Goal: Task Accomplishment & Management: Use online tool/utility

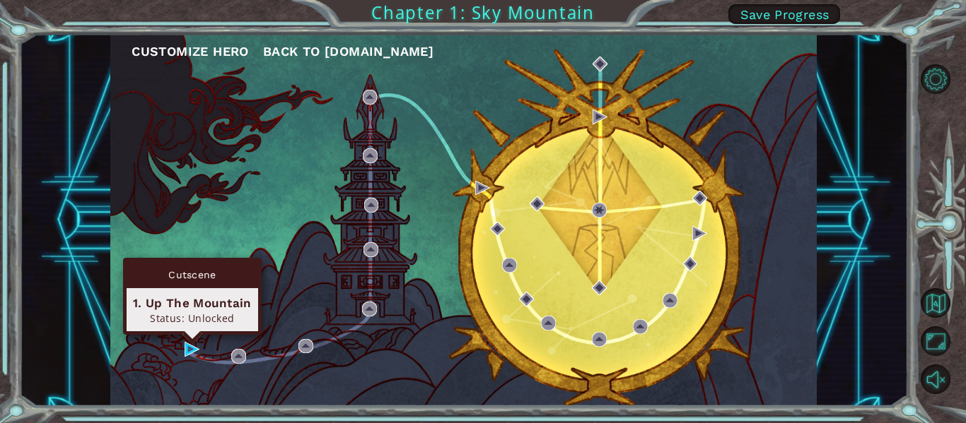
click at [196, 352] on img at bounding box center [191, 349] width 15 height 15
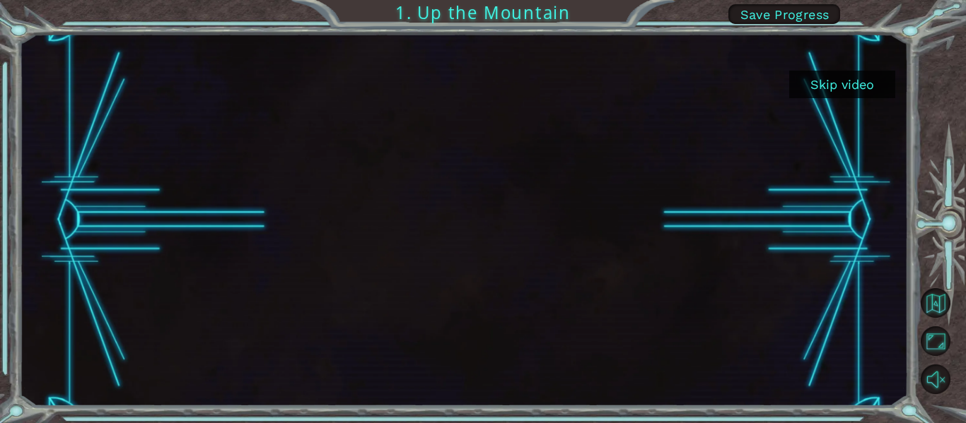
click at [823, 82] on button "Skip video" at bounding box center [842, 85] width 106 height 28
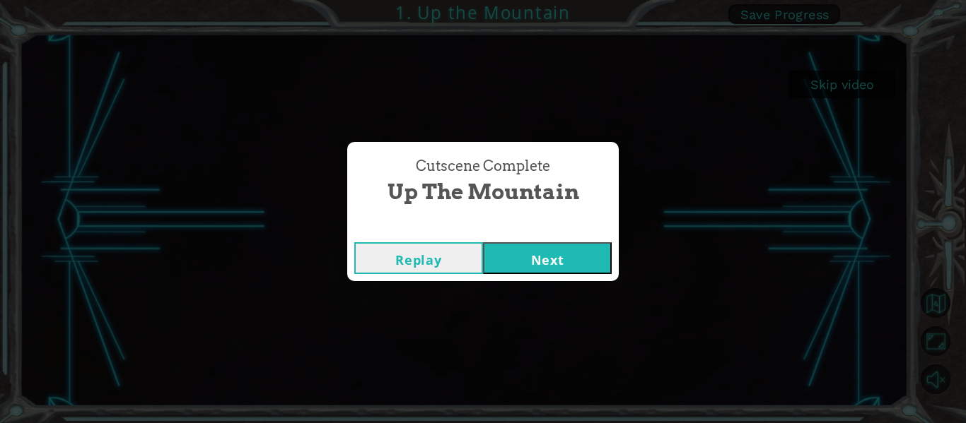
click at [447, 262] on button "Replay" at bounding box center [418, 258] width 129 height 32
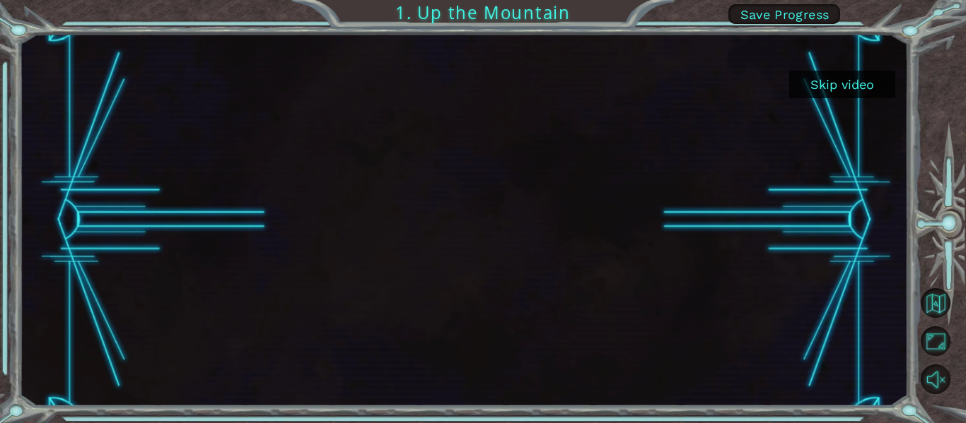
click at [827, 97] on button "Skip video" at bounding box center [842, 85] width 106 height 28
click at [826, 95] on button "Skip video" at bounding box center [842, 85] width 106 height 28
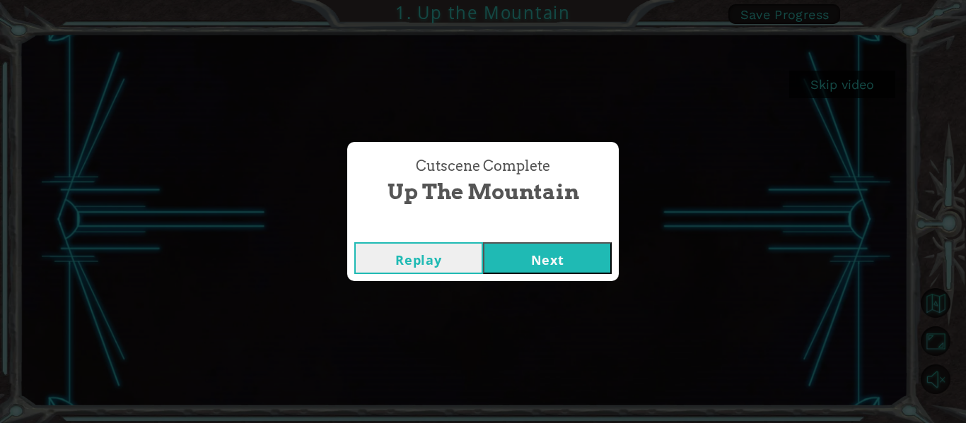
click at [549, 259] on button "Next" at bounding box center [547, 258] width 129 height 32
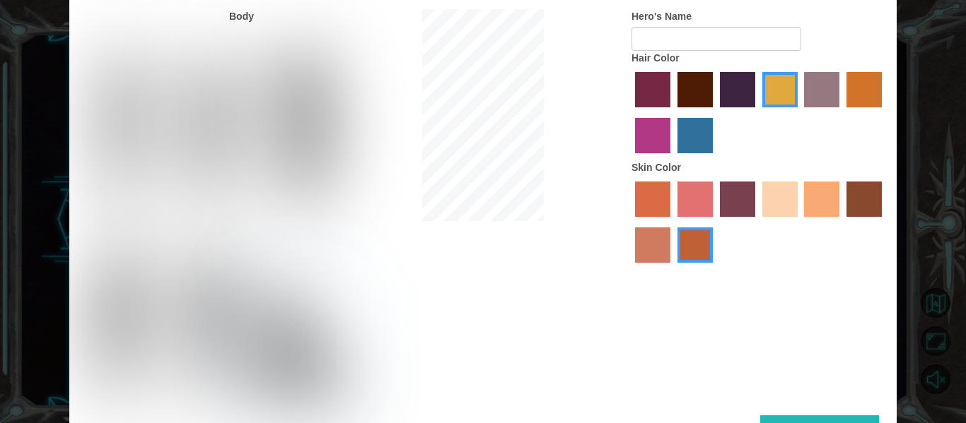
click at [199, 71] on img at bounding box center [211, 129] width 63 height 177
click at [242, 37] on input "Hero Lars" at bounding box center [242, 37] width 0 height 0
click at [201, 302] on img at bounding box center [210, 323] width 66 height 177
click at [242, 232] on input "Hero Garnet" at bounding box center [242, 232] width 0 height 0
click at [649, 198] on label "sorbus skin color" at bounding box center [652, 199] width 35 height 35
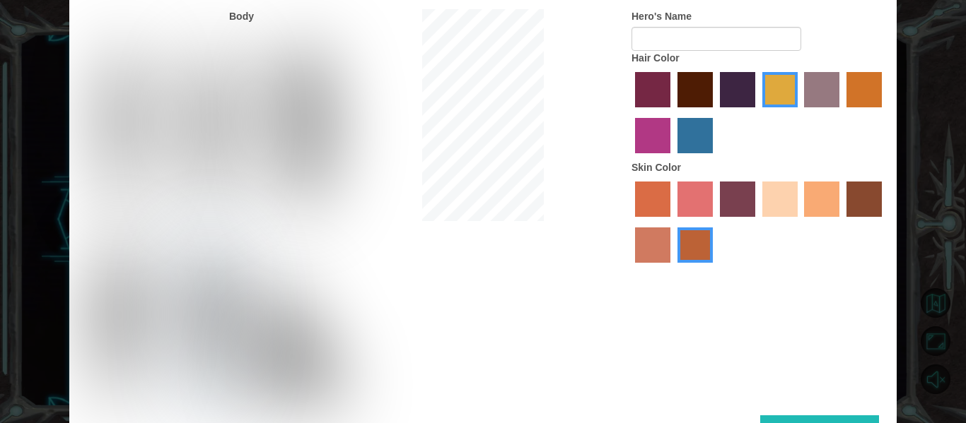
click at [630, 222] on input "sorbus skin color" at bounding box center [630, 222] width 0 height 0
click at [701, 188] on label "froly skin color" at bounding box center [694, 199] width 35 height 35
click at [672, 222] on input "froly skin color" at bounding box center [672, 222] width 0 height 0
click at [216, 132] on img at bounding box center [211, 129] width 63 height 177
click at [242, 37] on input "Hero Lars" at bounding box center [242, 37] width 0 height 0
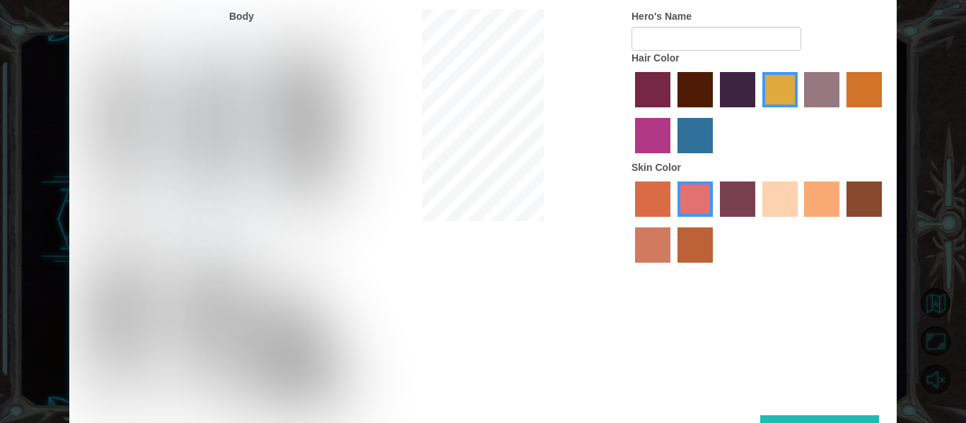
click at [768, 211] on label "sandy beach skin color" at bounding box center [779, 199] width 35 height 35
click at [757, 222] on input "sandy beach skin color" at bounding box center [757, 222] width 0 height 0
click at [703, 95] on label "maroon hair color" at bounding box center [694, 89] width 35 height 35
click at [672, 112] on input "maroon hair color" at bounding box center [672, 112] width 0 height 0
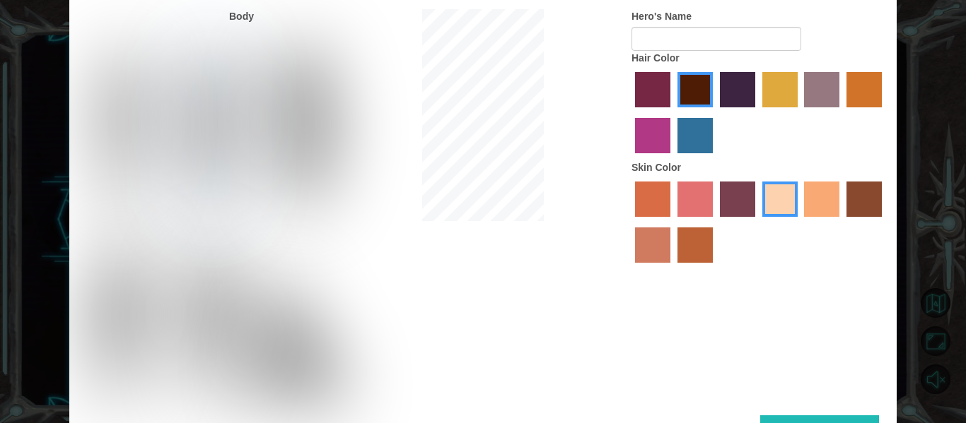
click at [732, 91] on label "hot purple hair color" at bounding box center [737, 89] width 35 height 35
click at [715, 112] on input "hot purple hair color" at bounding box center [715, 112] width 0 height 0
click at [692, 90] on label "maroon hair color" at bounding box center [694, 89] width 35 height 35
click at [672, 112] on input "maroon hair color" at bounding box center [672, 112] width 0 height 0
click at [755, 36] on input "Hero's Name" at bounding box center [716, 39] width 170 height 24
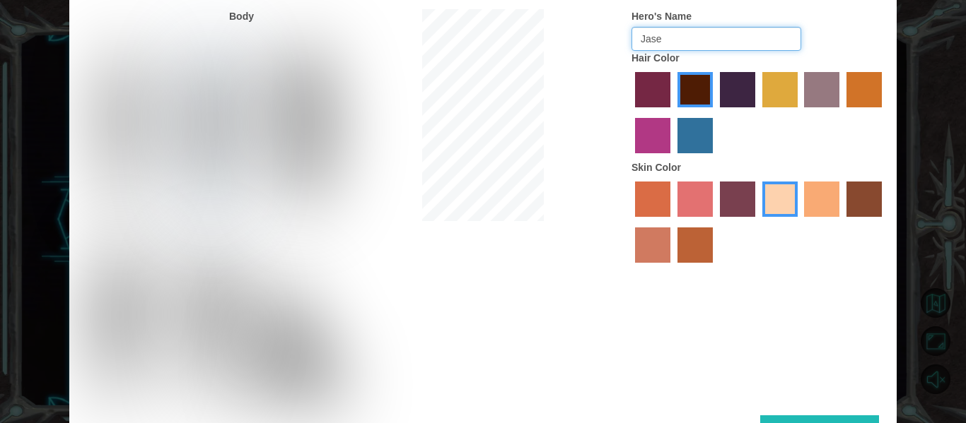
type input "Jase"
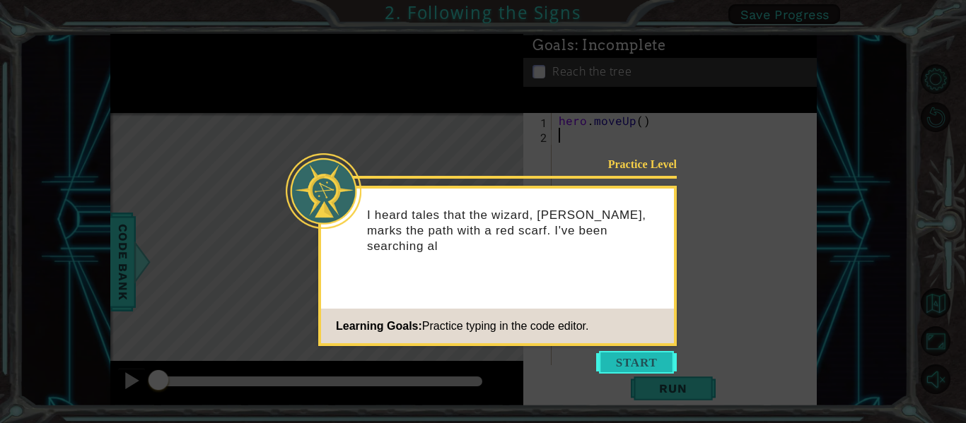
click at [635, 362] on button "Start" at bounding box center [636, 362] width 81 height 23
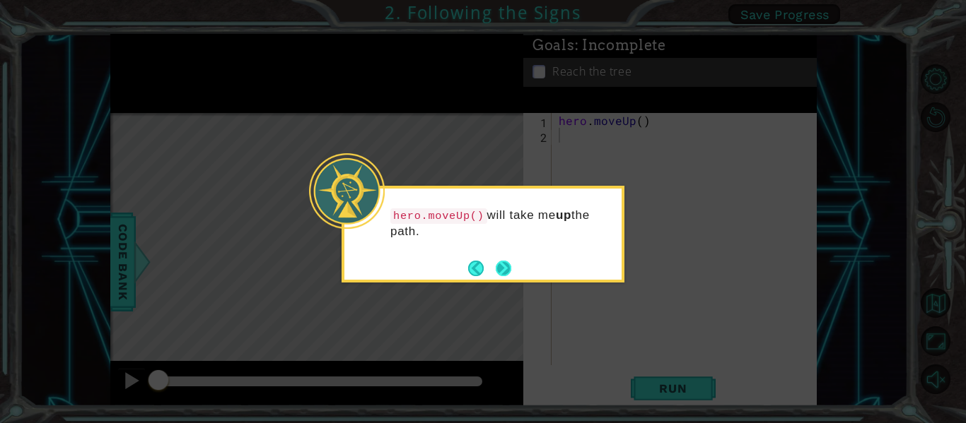
click at [498, 268] on button "Next" at bounding box center [503, 268] width 23 height 23
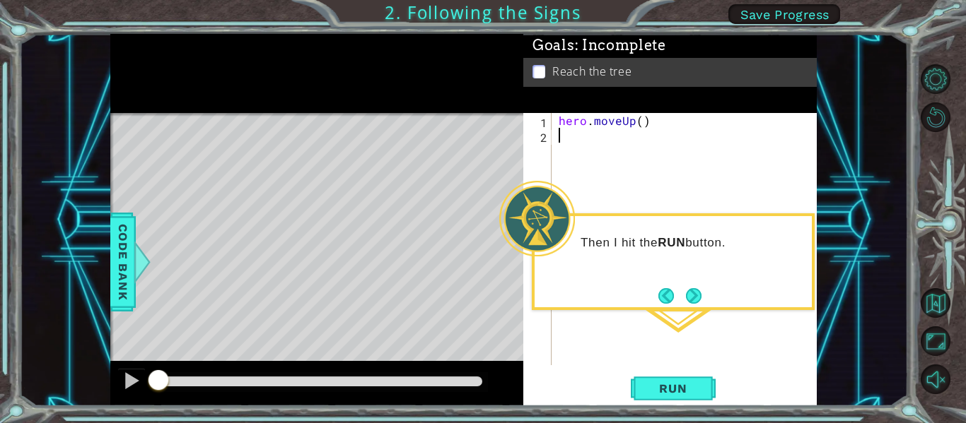
type textarea "hero.moveUp()"
click at [662, 382] on span "Run" at bounding box center [673, 389] width 56 height 14
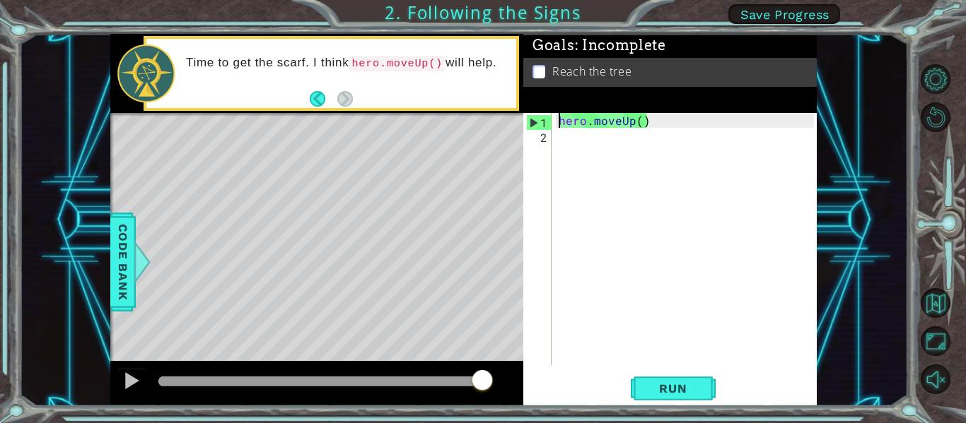
drag, startPoint x: 389, startPoint y: 377, endPoint x: 544, endPoint y: 394, distance: 155.1
click at [544, 394] on div "1 ההההההההההההההההההההההההההההההההההההההההההההההההההההההההההההההההההההההההההההה…" at bounding box center [463, 220] width 706 height 373
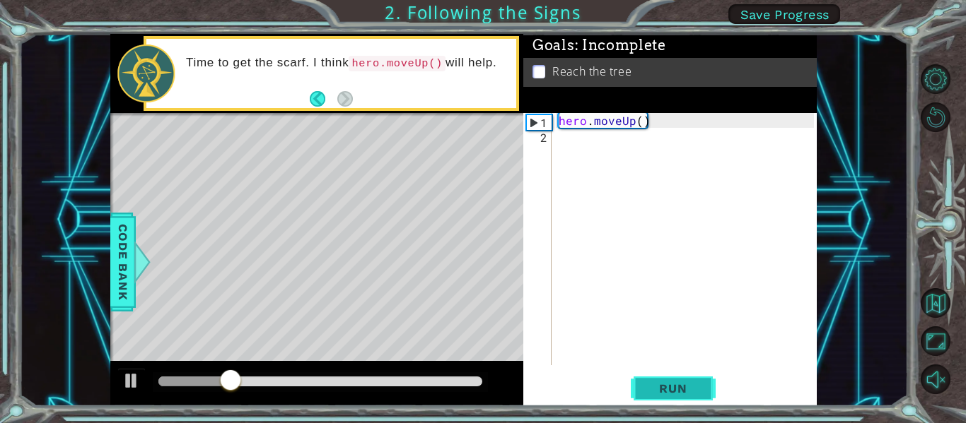
click at [652, 387] on span "Run" at bounding box center [673, 389] width 56 height 14
click at [566, 69] on p "Reach the tree" at bounding box center [591, 72] width 79 height 16
click at [559, 132] on div "hero . moveUp ( )" at bounding box center [688, 254] width 265 height 282
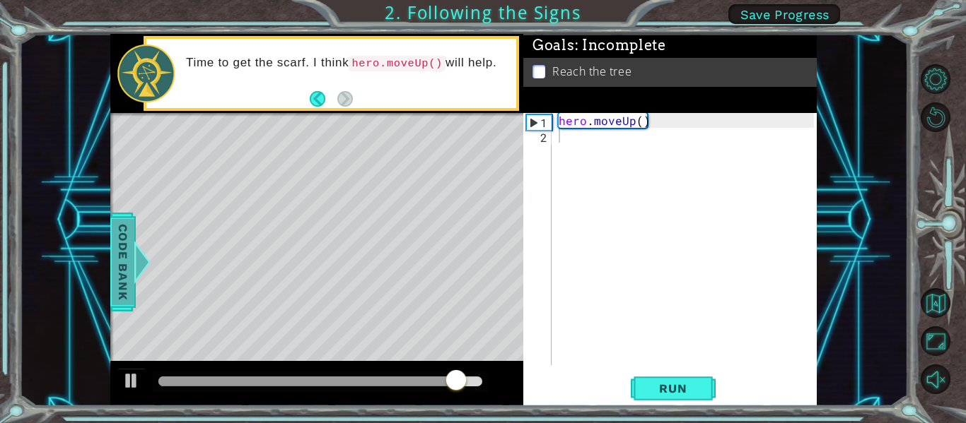
click at [121, 234] on span "Code Bank" at bounding box center [123, 262] width 23 height 86
